Goal: Task Accomplishment & Management: Use online tool/utility

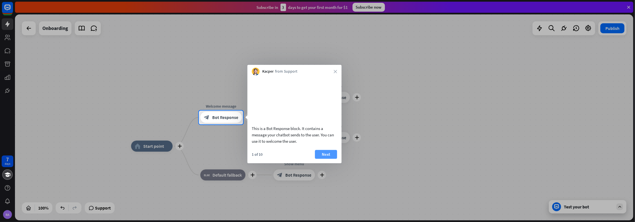
click at [332, 157] on button "Next" at bounding box center [326, 154] width 22 height 9
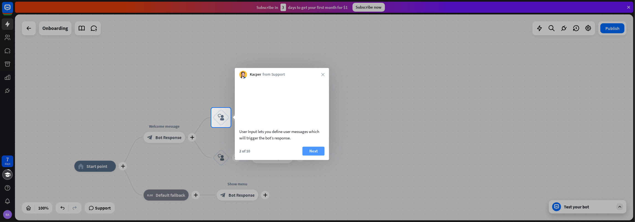
click at [315, 155] on button "Next" at bounding box center [313, 150] width 22 height 9
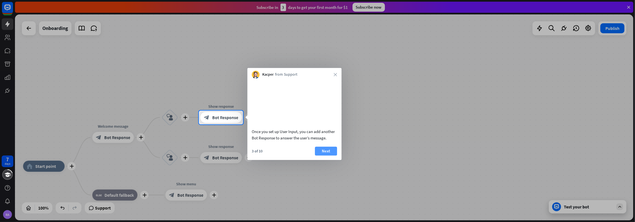
click at [327, 155] on button "Next" at bounding box center [326, 150] width 22 height 9
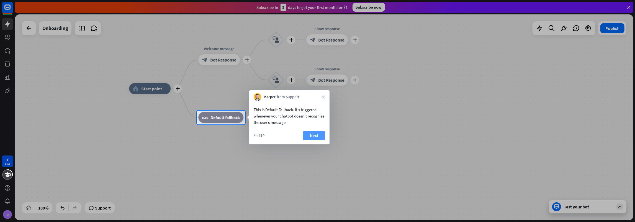
click at [313, 134] on button "Next" at bounding box center [314, 135] width 22 height 9
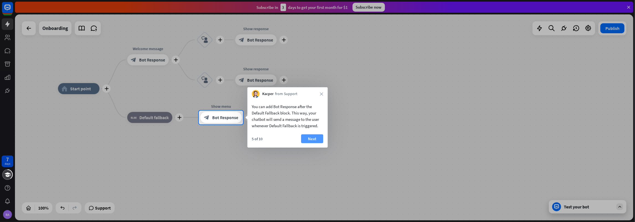
click at [319, 138] on button "Next" at bounding box center [312, 138] width 22 height 9
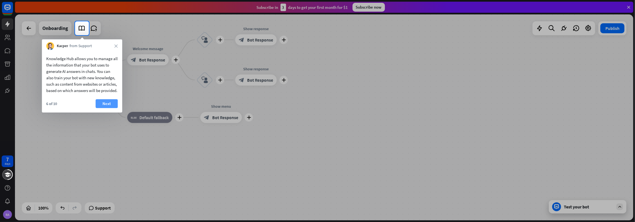
click at [102, 107] on button "Next" at bounding box center [106, 103] width 22 height 9
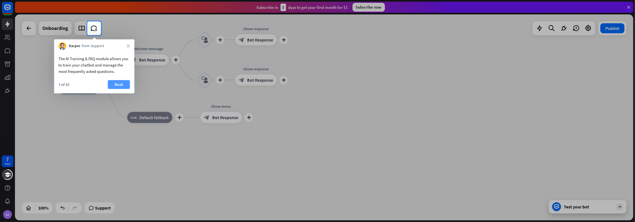
click at [120, 84] on button "Next" at bounding box center [119, 84] width 22 height 9
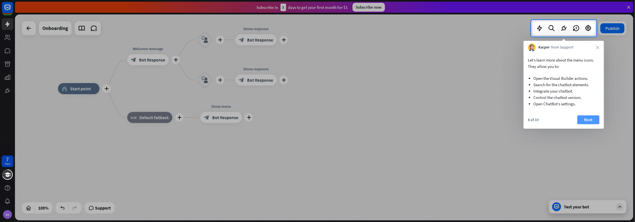
click at [592, 121] on button "Next" at bounding box center [588, 119] width 22 height 9
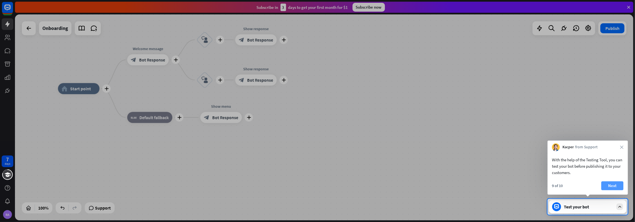
click at [612, 185] on button "Next" at bounding box center [612, 185] width 22 height 9
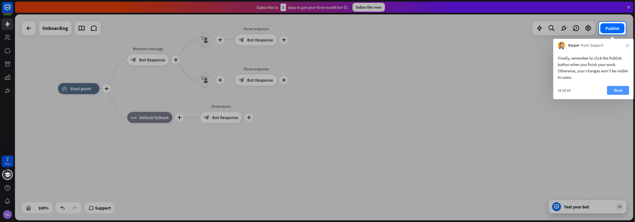
click at [617, 89] on button "Next" at bounding box center [618, 90] width 22 height 9
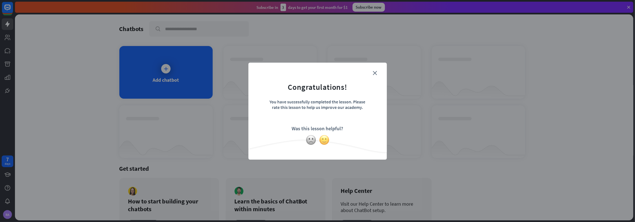
click at [323, 138] on img at bounding box center [324, 139] width 11 height 11
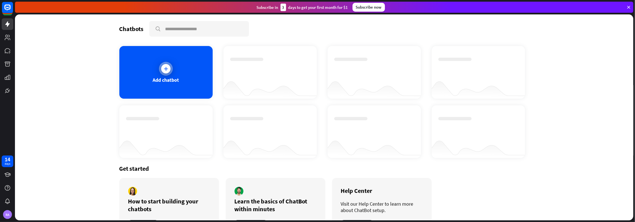
click at [168, 69] on icon at bounding box center [166, 69] width 6 height 6
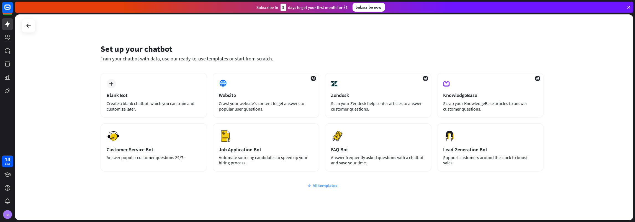
click at [325, 183] on div "All templates" at bounding box center [321, 185] width 443 height 6
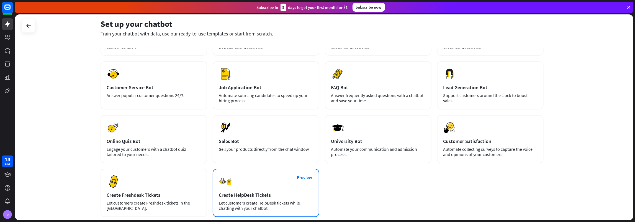
scroll to position [31, 0]
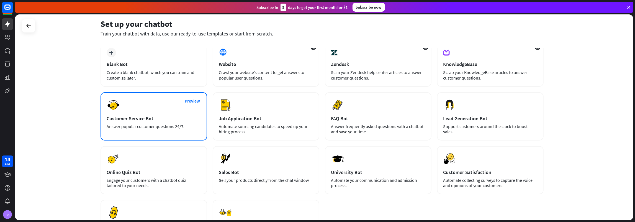
click at [153, 115] on div "Preview Customer Service Bot Answer popular customer questions 24/7." at bounding box center [153, 116] width 107 height 48
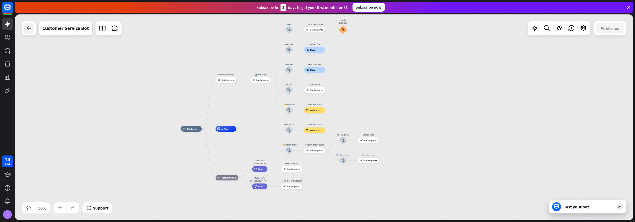
click at [30, 31] on icon at bounding box center [28, 28] width 7 height 7
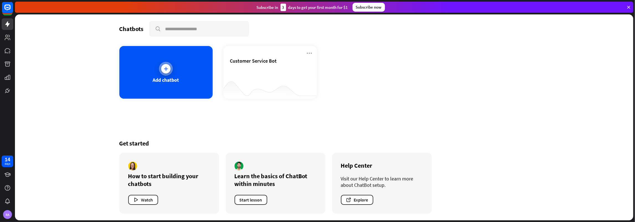
click at [165, 66] on icon at bounding box center [166, 69] width 6 height 6
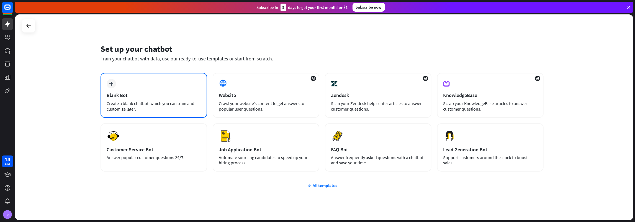
click at [143, 99] on div "plus Blank Bot Create a blank chatbot, which you can train and customize later." at bounding box center [153, 95] width 107 height 45
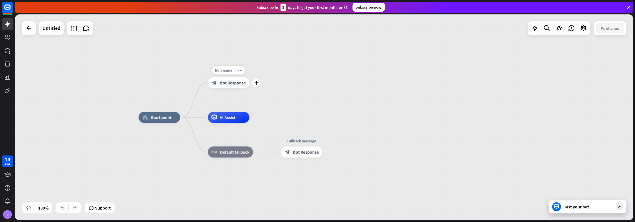
click at [239, 83] on span "Bot Response" at bounding box center [233, 83] width 26 height 6
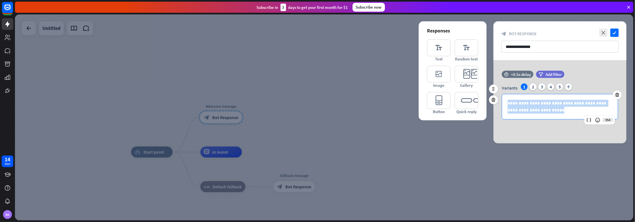
drag, startPoint x: 543, startPoint y: 110, endPoint x: 499, endPoint y: 91, distance: 48.0
click at [501, 94] on div "**********" at bounding box center [559, 106] width 116 height 25
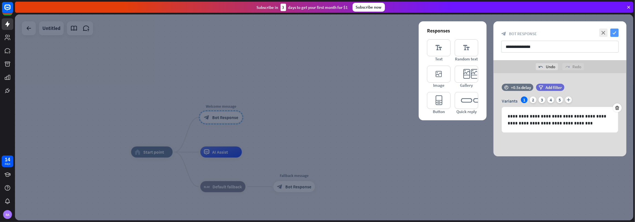
click at [613, 31] on icon "check" at bounding box center [614, 33] width 8 height 8
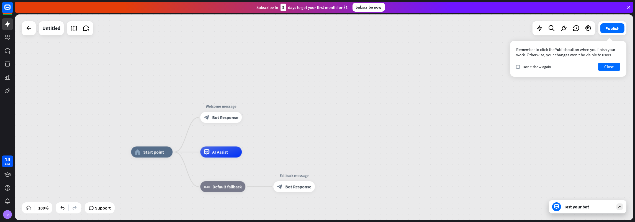
click at [578, 208] on div "Test your bot" at bounding box center [588, 207] width 50 height 6
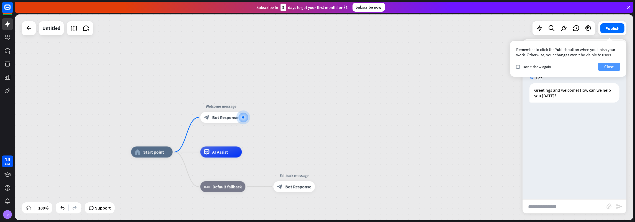
click at [610, 65] on button "Close" at bounding box center [609, 67] width 22 height 8
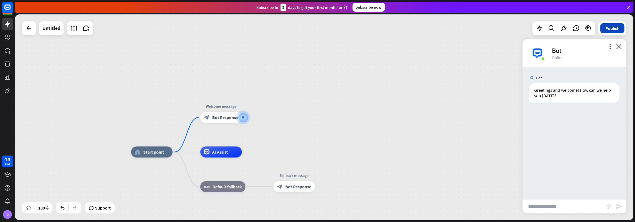
click at [613, 30] on button "Publish" at bounding box center [612, 28] width 24 height 10
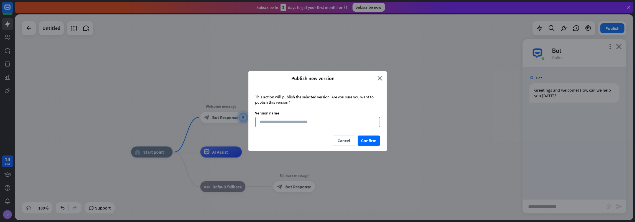
click at [320, 118] on input at bounding box center [317, 122] width 125 height 10
type input "**********"
click at [373, 138] on button "Confirm" at bounding box center [369, 140] width 22 height 10
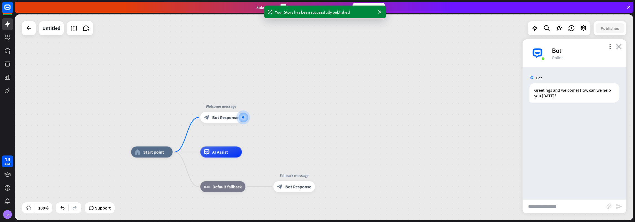
click at [619, 48] on icon "close" at bounding box center [619, 46] width 6 height 5
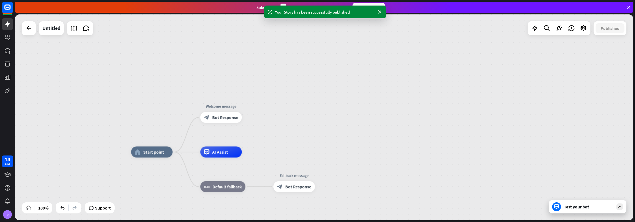
click at [579, 206] on div "Test your bot" at bounding box center [588, 207] width 50 height 6
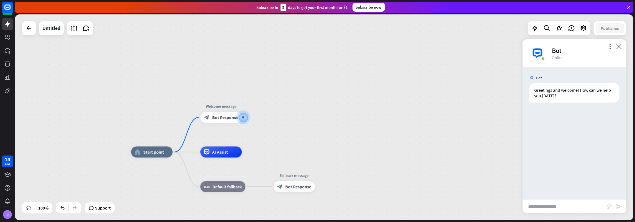
click at [617, 46] on icon "close" at bounding box center [619, 46] width 6 height 5
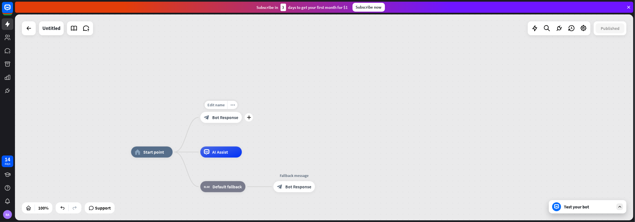
click at [214, 118] on span "Bot Response" at bounding box center [225, 118] width 26 height 6
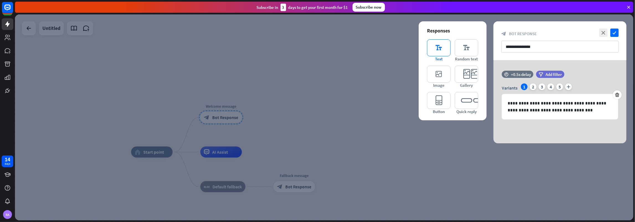
click at [441, 47] on icon "editor_text" at bounding box center [439, 47] width 24 height 17
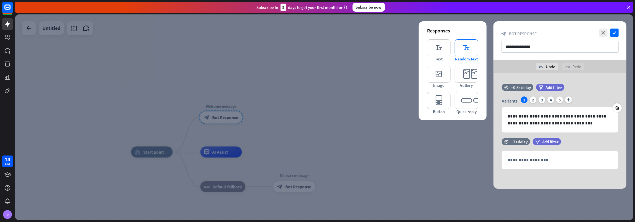
click at [465, 50] on icon "editor_text" at bounding box center [466, 47] width 24 height 17
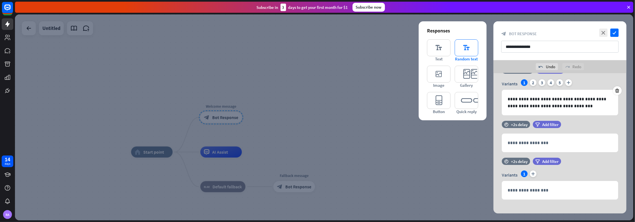
scroll to position [22, 0]
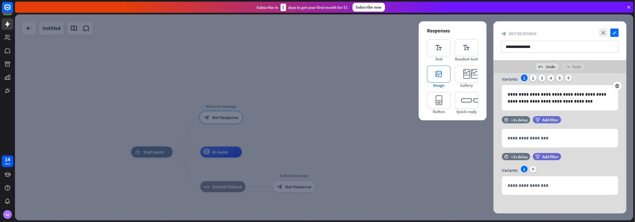
click at [444, 77] on icon "editor_image" at bounding box center [439, 74] width 24 height 17
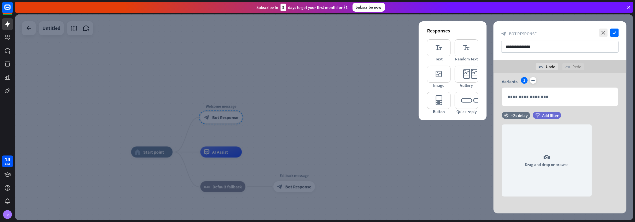
scroll to position [112, 0]
click at [459, 75] on icon "editor_card" at bounding box center [466, 74] width 24 height 17
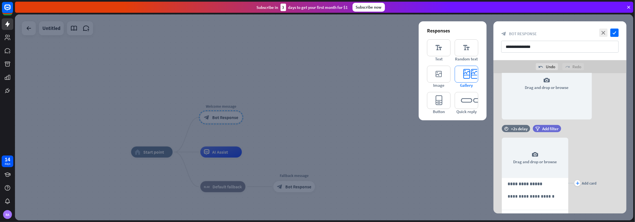
scroll to position [229, 0]
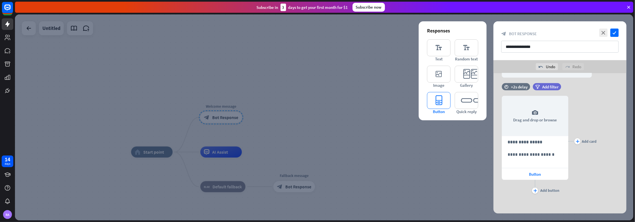
click at [436, 104] on icon "editor_button" at bounding box center [439, 100] width 24 height 17
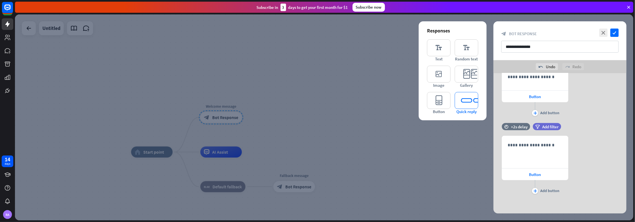
click at [467, 98] on icon "editor_quick_replies" at bounding box center [466, 100] width 24 height 17
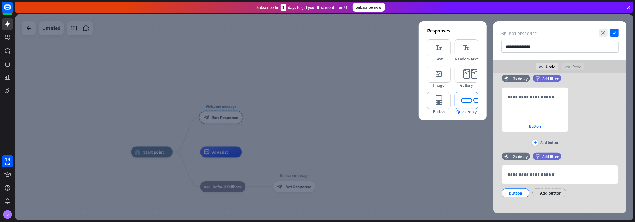
scroll to position [356, 0]
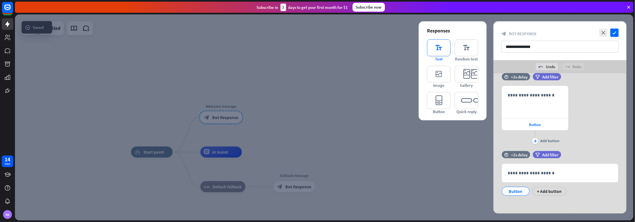
click at [436, 46] on icon "editor_text" at bounding box center [439, 47] width 24 height 17
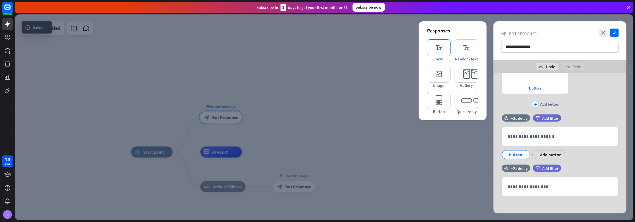
scroll to position [393, 0]
click at [606, 32] on icon "close" at bounding box center [603, 33] width 8 height 8
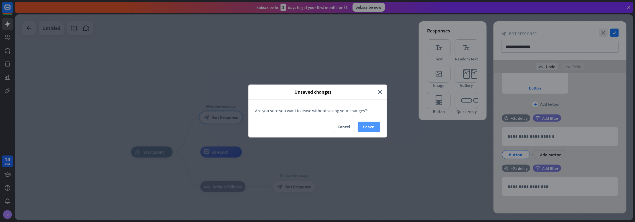
click at [366, 124] on button "Leave" at bounding box center [369, 126] width 22 height 10
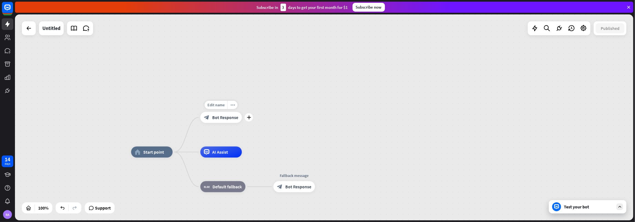
click at [224, 117] on span "Bot Response" at bounding box center [225, 118] width 26 height 6
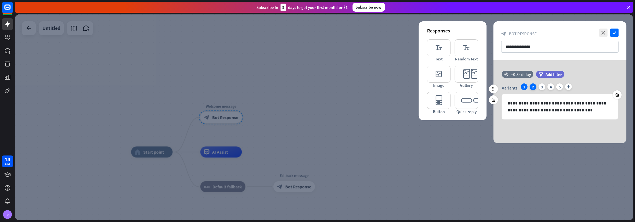
click at [534, 88] on div "2" at bounding box center [532, 86] width 7 height 7
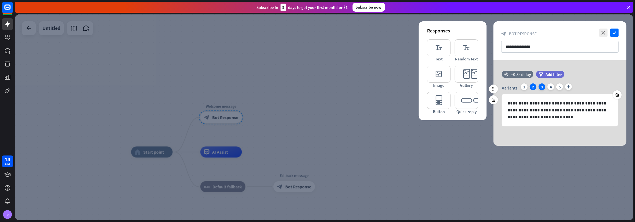
click at [542, 86] on div "3" at bounding box center [541, 86] width 7 height 7
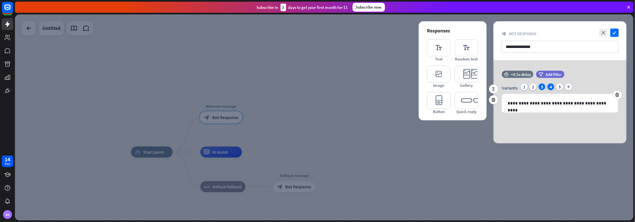
click at [551, 85] on div "4" at bounding box center [550, 86] width 7 height 7
click at [525, 86] on div "1" at bounding box center [524, 86] width 7 height 7
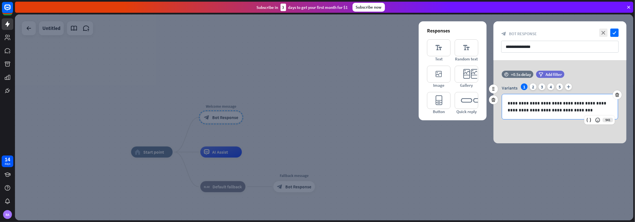
click at [568, 112] on p "**********" at bounding box center [559, 107] width 105 height 14
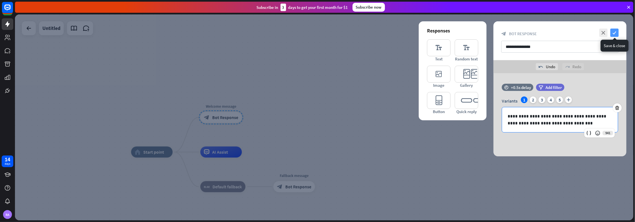
click at [614, 31] on icon "check" at bounding box center [614, 33] width 8 height 8
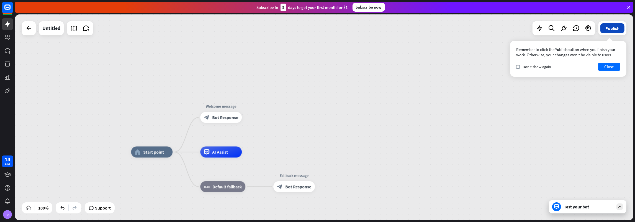
click at [615, 29] on button "Publish" at bounding box center [612, 28] width 24 height 10
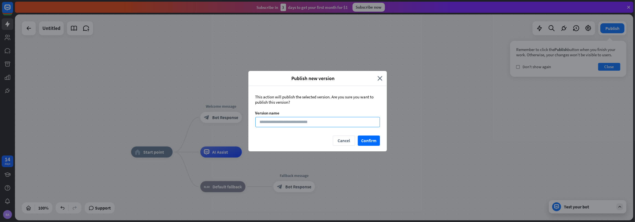
click at [307, 122] on input at bounding box center [317, 122] width 125 height 10
click at [363, 139] on button "Confirm" at bounding box center [369, 140] width 22 height 10
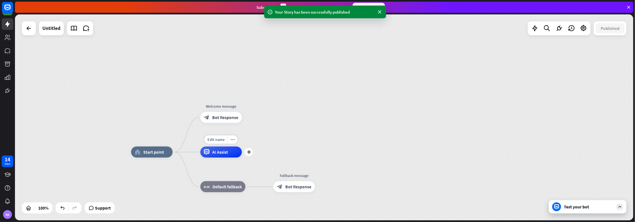
click at [216, 153] on span "AI Assist" at bounding box center [220, 152] width 16 height 6
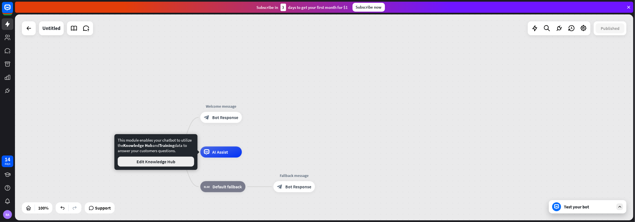
click at [180, 161] on button "Edit Knowledge Hub" at bounding box center [156, 161] width 76 height 10
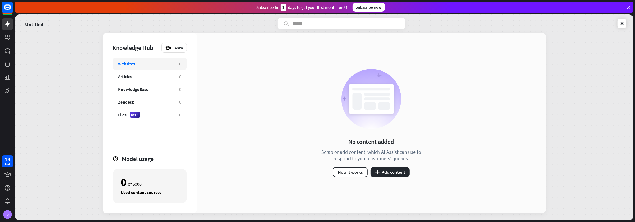
click at [142, 64] on div "Websites" at bounding box center [146, 64] width 56 height 6
click at [392, 174] on button "plus Add content" at bounding box center [389, 172] width 39 height 10
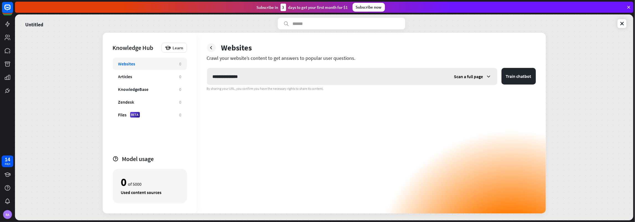
type input "**********"
click at [486, 77] on icon at bounding box center [489, 77] width 6 height 6
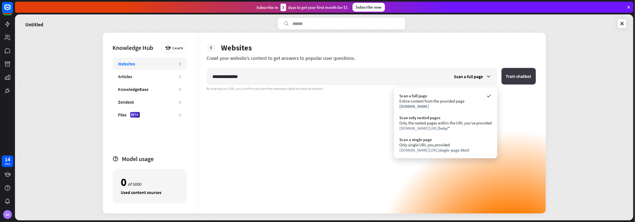
click at [508, 75] on button "Train chatbot" at bounding box center [518, 76] width 34 height 17
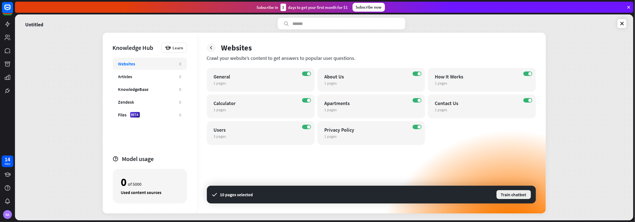
click at [513, 196] on button "Train chatbot" at bounding box center [513, 194] width 35 height 10
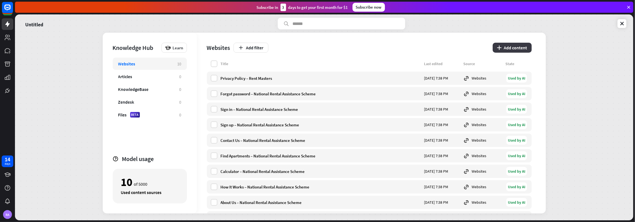
click at [513, 47] on button "plus Add content" at bounding box center [511, 48] width 39 height 10
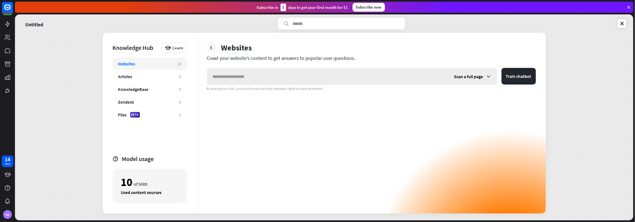
click at [486, 76] on icon at bounding box center [489, 77] width 6 height 6
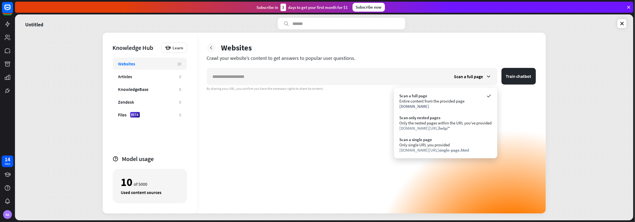
click at [211, 45] on div at bounding box center [211, 47] width 9 height 9
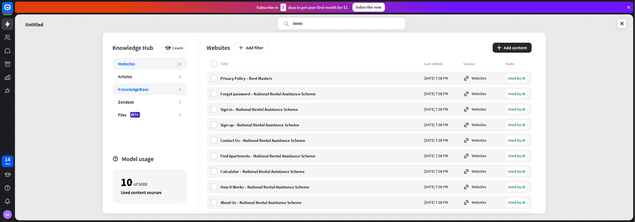
click at [133, 89] on div "KnowledgeBase" at bounding box center [133, 89] width 30 height 6
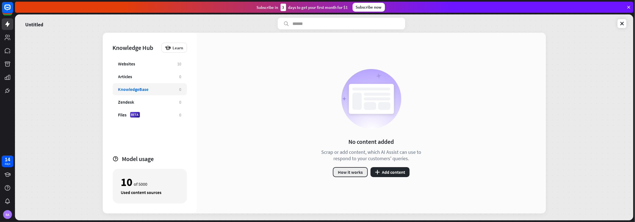
click at [347, 173] on button "How it works" at bounding box center [350, 172] width 35 height 10
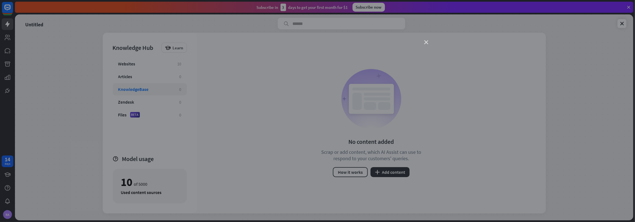
click at [428, 42] on icon "close" at bounding box center [426, 42] width 4 height 4
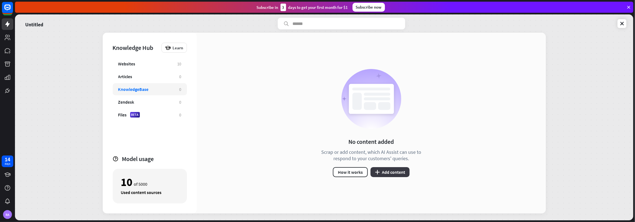
click at [388, 171] on button "plus Add content" at bounding box center [389, 172] width 39 height 10
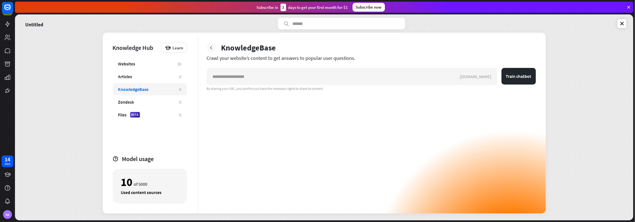
click at [209, 45] on icon at bounding box center [211, 48] width 6 height 6
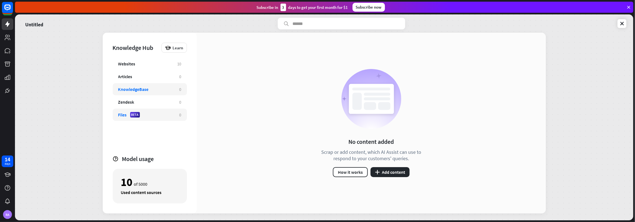
click at [120, 111] on div "Files BETA 0" at bounding box center [150, 114] width 74 height 12
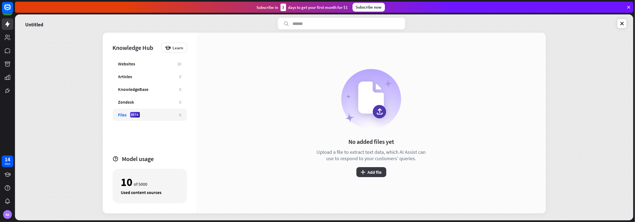
click at [380, 172] on button "plus Add file" at bounding box center [371, 172] width 30 height 10
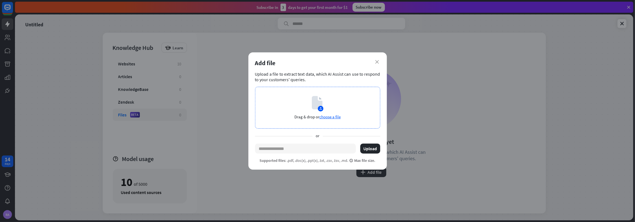
click at [329, 116] on span "choose a file" at bounding box center [329, 116] width 21 height 5
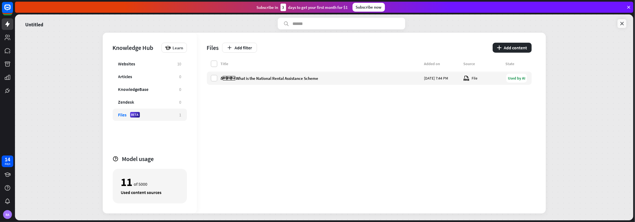
click at [622, 24] on icon at bounding box center [622, 24] width 6 height 6
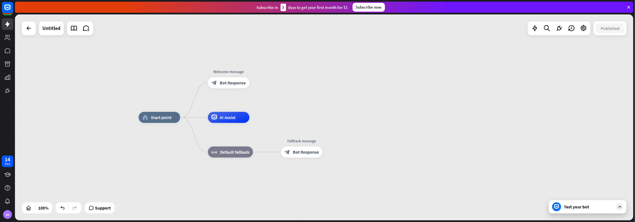
click at [571, 203] on div "Test your bot" at bounding box center [586, 206] width 77 height 13
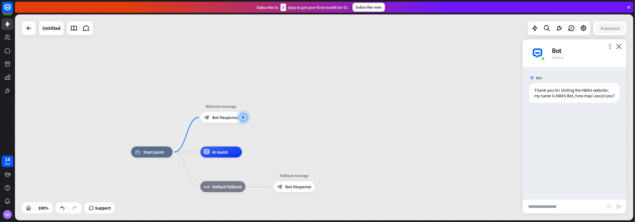
click at [582, 202] on input "text" at bounding box center [564, 206] width 84 height 14
type input "**********"
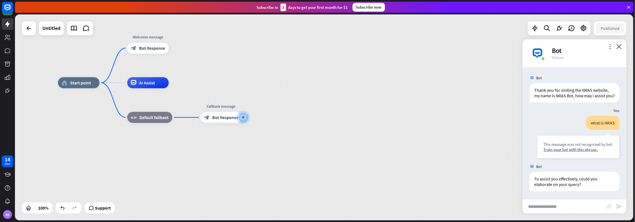
scroll to position [5, 0]
type input "**********"
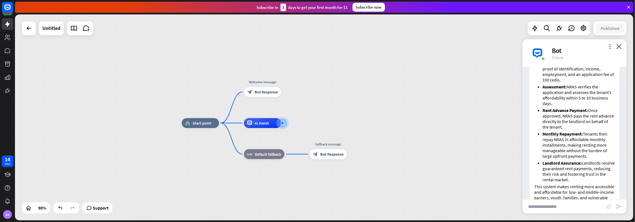
scroll to position [262, 0]
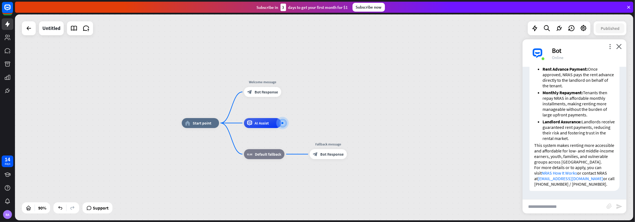
click at [569, 202] on input "text" at bounding box center [564, 206] width 84 height 14
type input "**********"
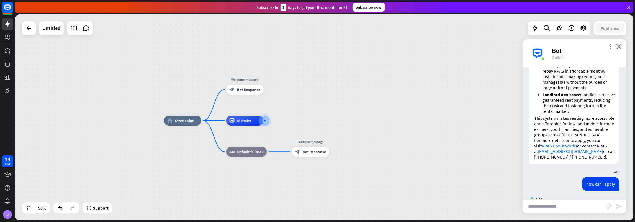
scroll to position [487, 0]
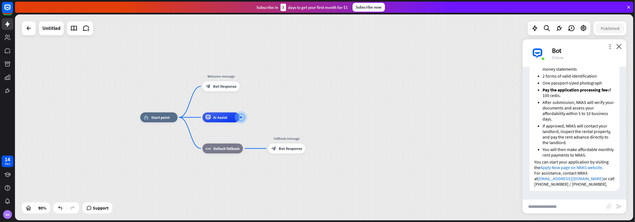
click at [565, 167] on link "Apply Now page on NRAS website" at bounding box center [571, 167] width 62 height 6
click at [575, 207] on input "text" at bounding box center [564, 206] width 84 height 14
type input "**********"
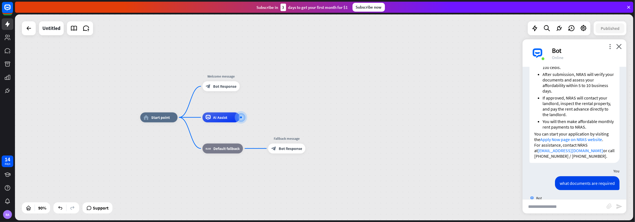
scroll to position [650, 0]
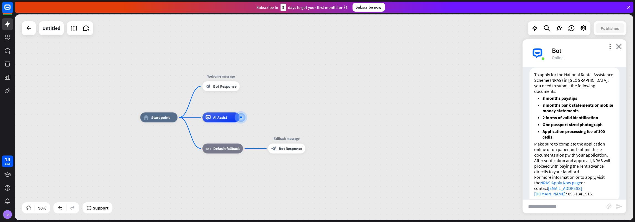
click at [593, 208] on input "text" at bounding box center [564, 206] width 84 height 14
type input "**********"
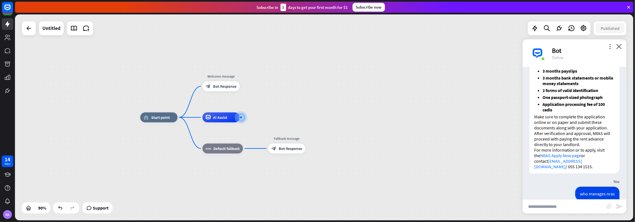
scroll to position [776, 0]
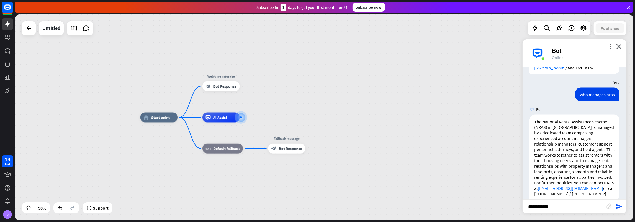
type input "**********"
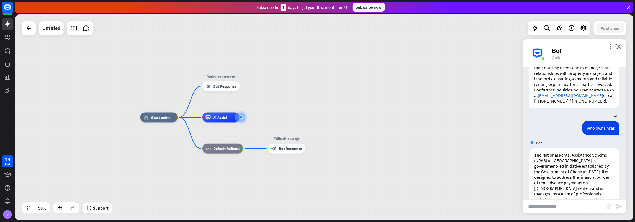
scroll to position [902, 0]
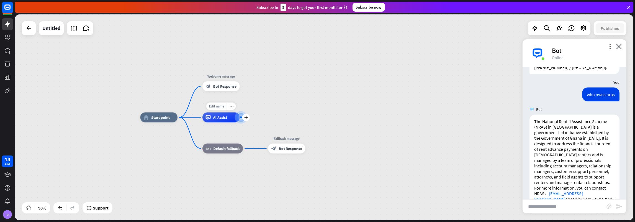
click at [232, 105] on icon "more_horiz" at bounding box center [231, 106] width 4 height 4
click at [538, 204] on input "text" at bounding box center [564, 206] width 84 height 14
type input "**********"
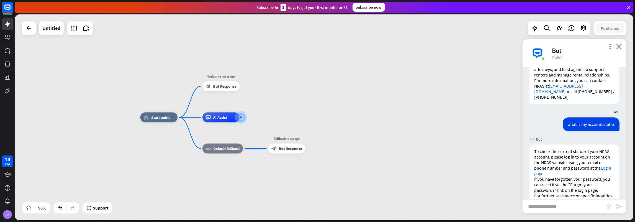
scroll to position [1044, 0]
